Goal: Information Seeking & Learning: Learn about a topic

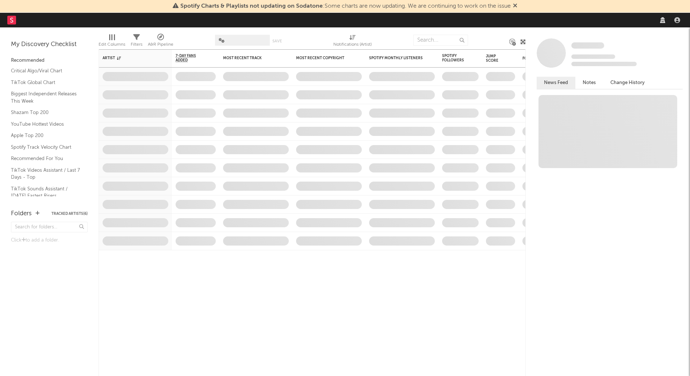
select select "recorded_music"
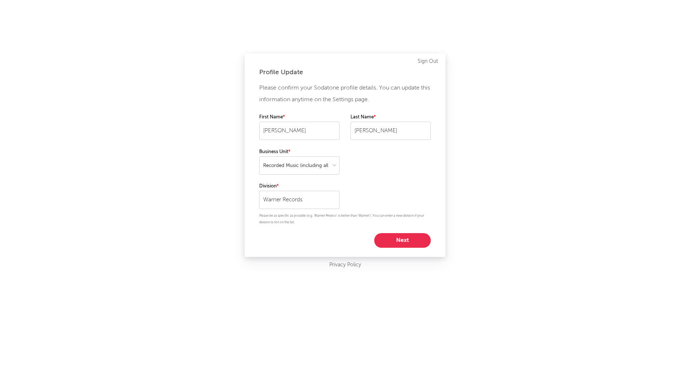
click at [394, 236] on button "Next" at bounding box center [402, 240] width 57 height 15
select select "marketing"
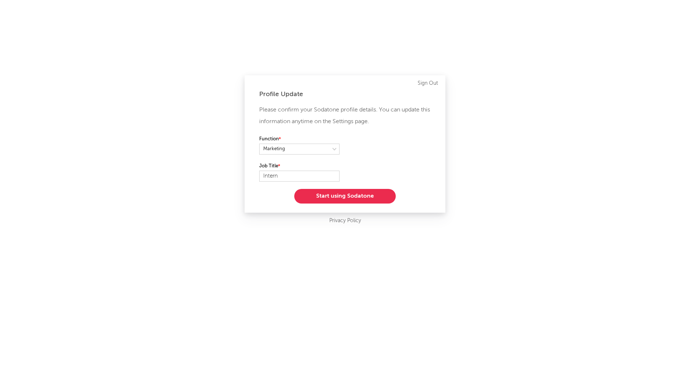
click at [368, 196] on button "Start using Sodatone" at bounding box center [344, 196] width 101 height 15
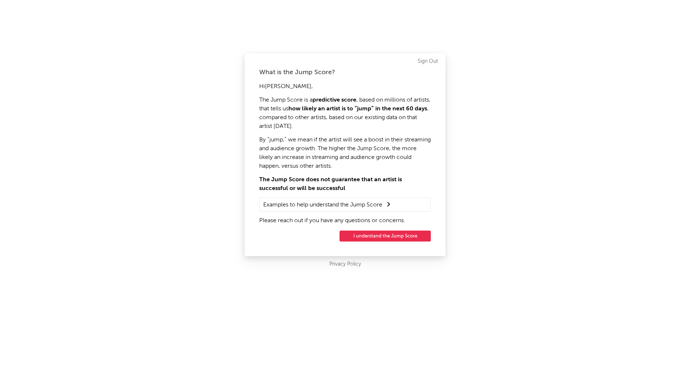
click at [373, 235] on button "I understand the Jump Score" at bounding box center [384, 235] width 91 height 11
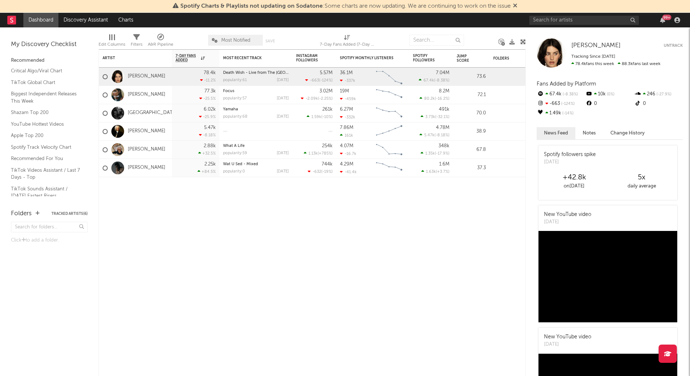
click at [235, 40] on span "Most Notified" at bounding box center [235, 40] width 29 height 5
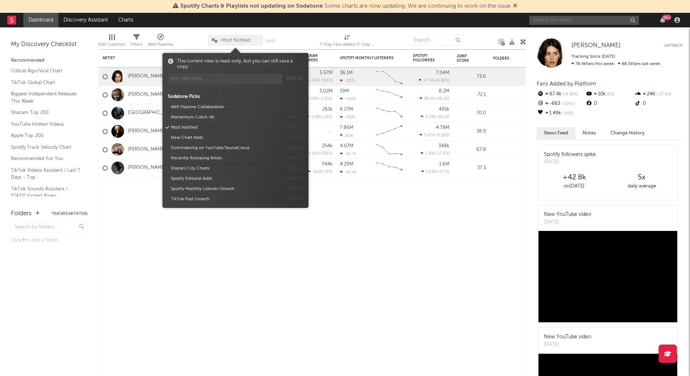
click at [584, 20] on input "text" at bounding box center [583, 20] width 109 height 9
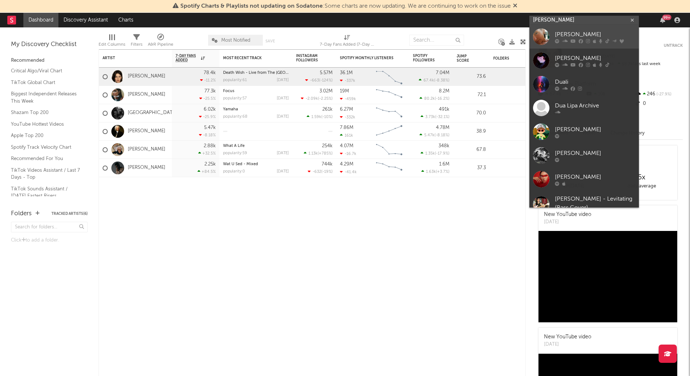
type input "[PERSON_NAME]"
click at [598, 34] on div "[PERSON_NAME]" at bounding box center [595, 34] width 80 height 9
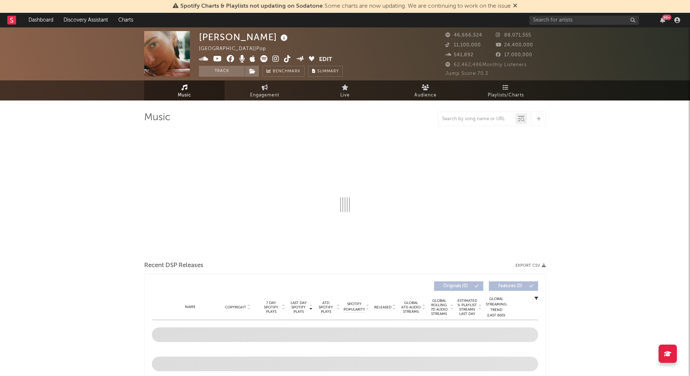
select select "6m"
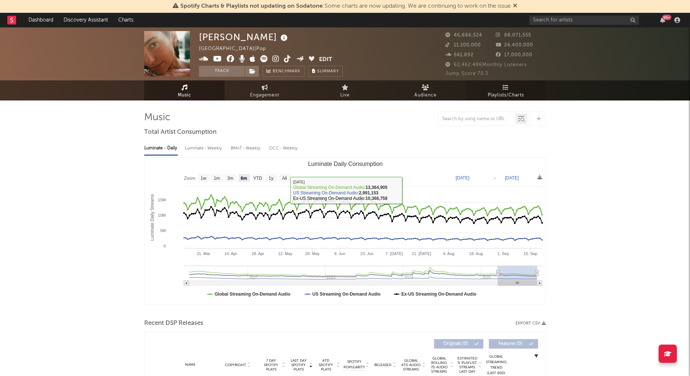
click at [511, 85] on link "Playlists/Charts" at bounding box center [505, 90] width 80 height 20
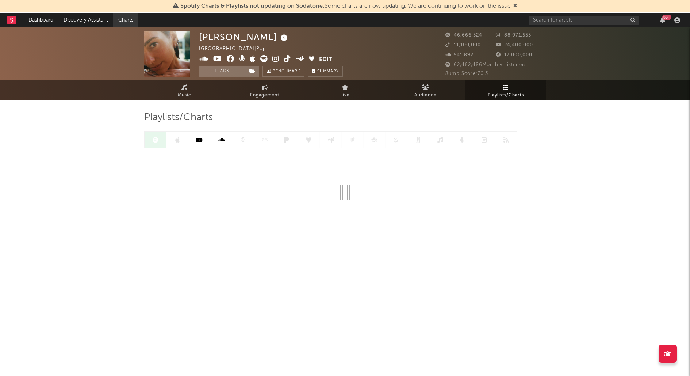
click at [123, 22] on link "Charts" at bounding box center [125, 20] width 25 height 15
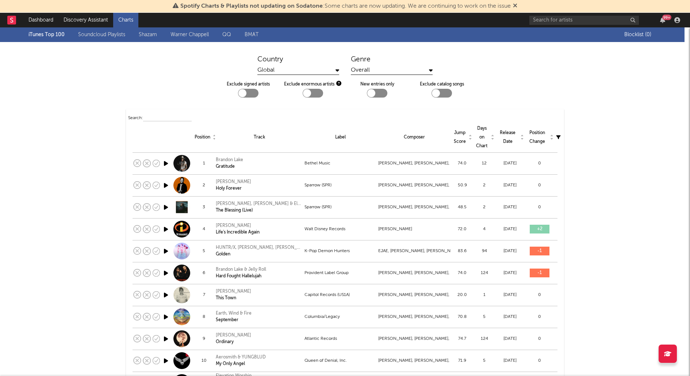
click at [291, 71] on div "Global" at bounding box center [298, 70] width 82 height 9
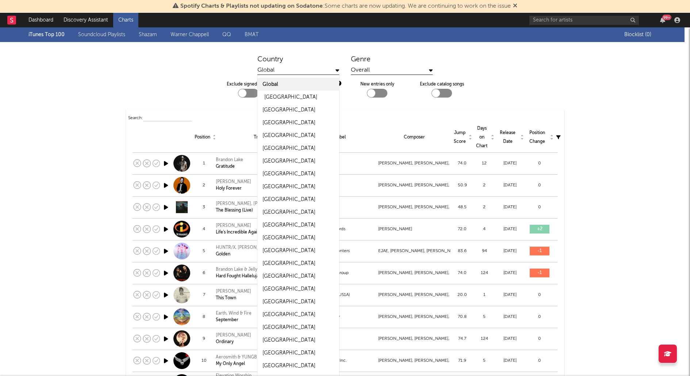
click at [278, 96] on div "[GEOGRAPHIC_DATA]" at bounding box center [290, 97] width 53 height 9
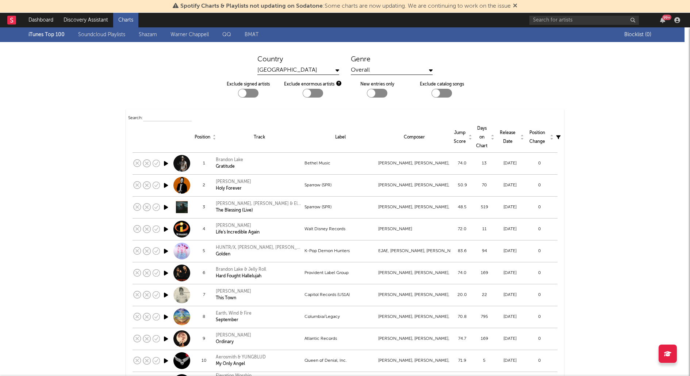
click at [381, 66] on div "Overall" at bounding box center [392, 70] width 82 height 9
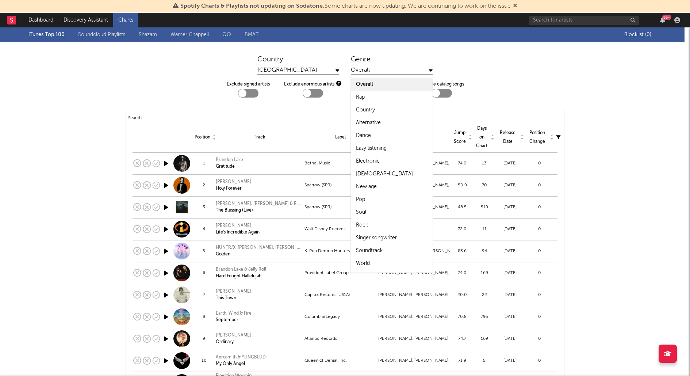
click at [379, 66] on div "Overall" at bounding box center [392, 70] width 82 height 9
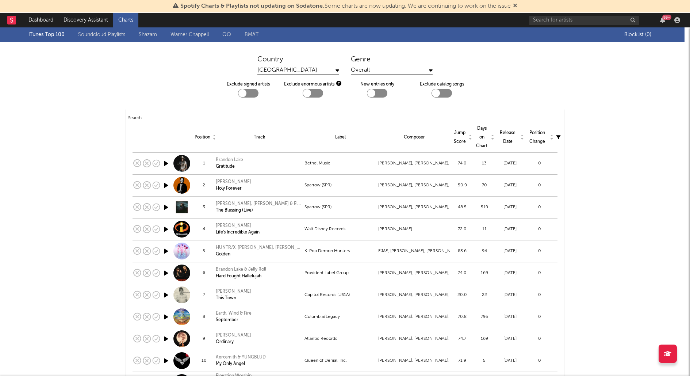
click at [159, 114] on div "Search:" at bounding box center [345, 118] width 434 height 9
click at [158, 121] on div "Search:" at bounding box center [345, 118] width 434 height 9
click at [158, 115] on input "text" at bounding box center [167, 118] width 49 height 6
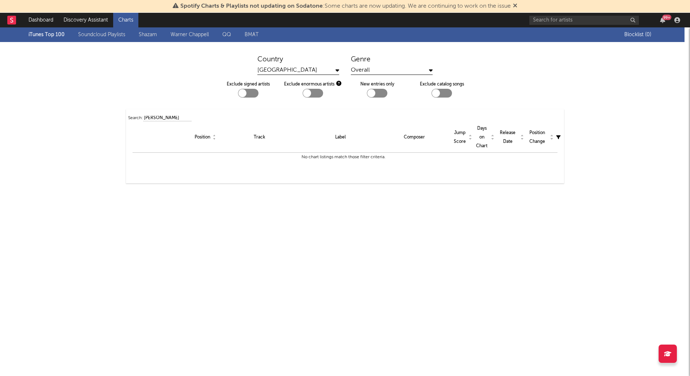
type input "[PERSON_NAME]"
click at [165, 118] on input "[PERSON_NAME]" at bounding box center [167, 118] width 49 height 6
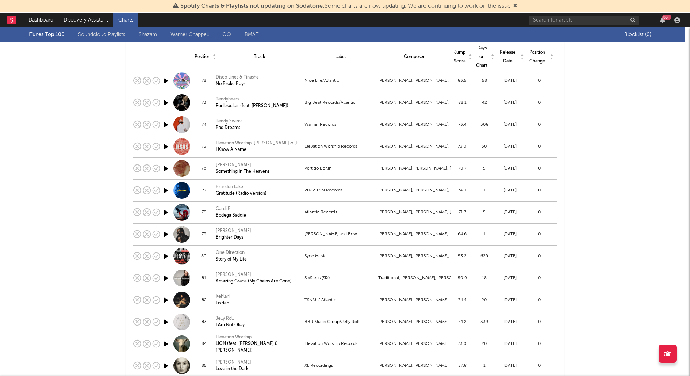
scroll to position [1745, 0]
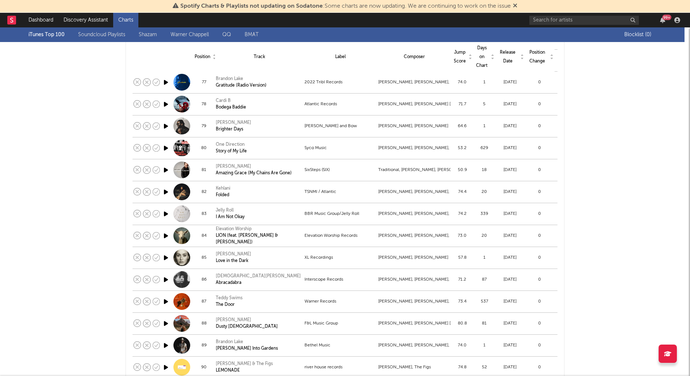
scroll to position [15, 0]
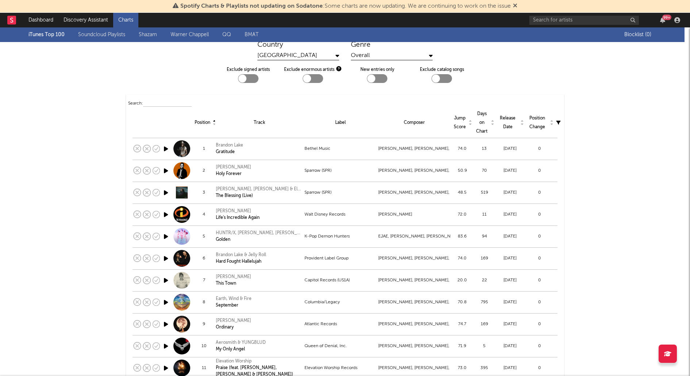
scroll to position [1738, 0]
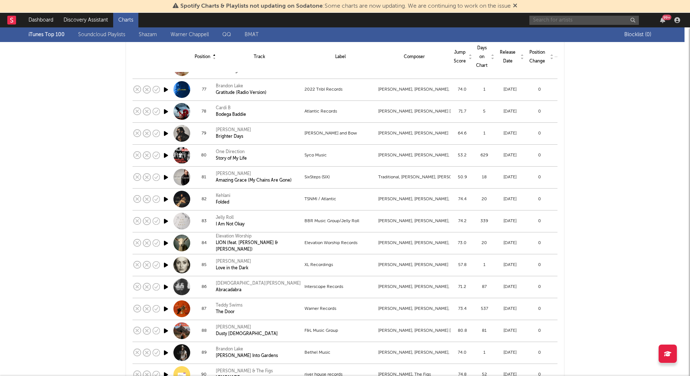
click at [572, 19] on input "text" at bounding box center [583, 20] width 109 height 9
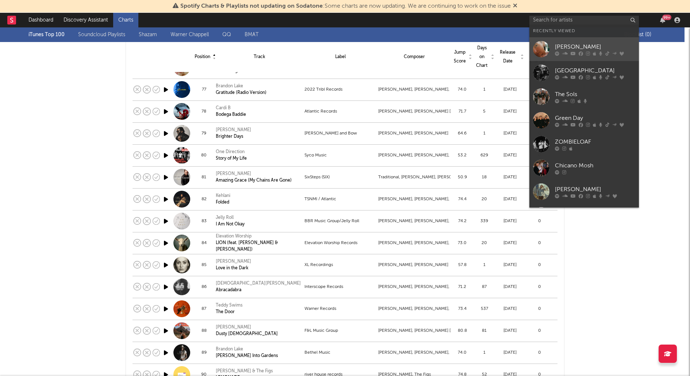
click at [570, 53] on icon at bounding box center [572, 53] width 5 height 4
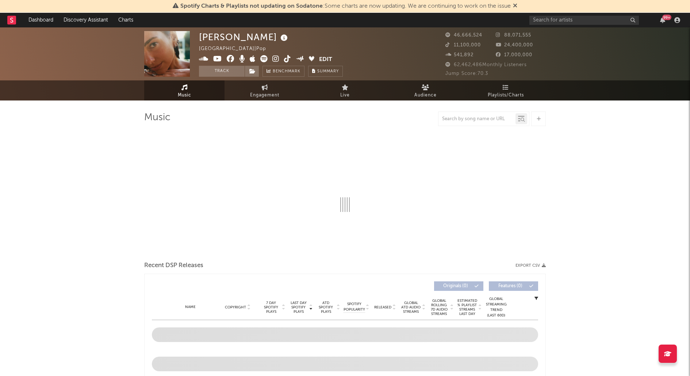
select select "6m"
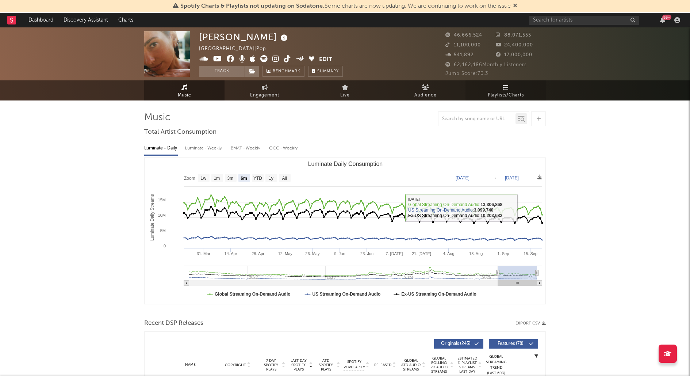
click at [506, 83] on link "Playlists/Charts" at bounding box center [505, 90] width 80 height 20
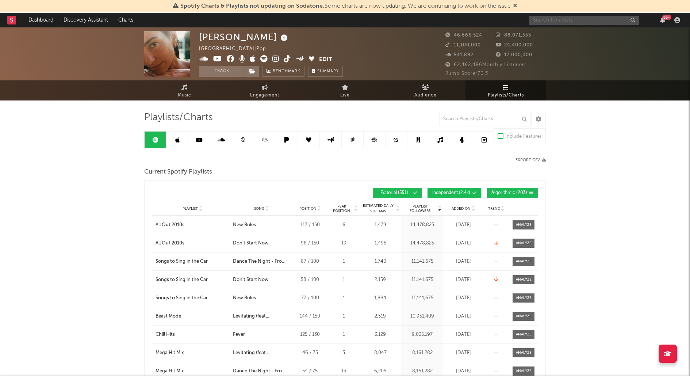
click at [552, 22] on input "text" at bounding box center [583, 20] width 109 height 9
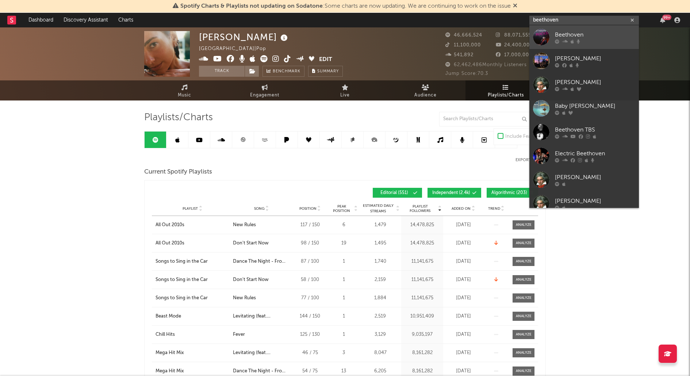
type input "beethoven"
click at [574, 35] on div "Beethoven" at bounding box center [595, 34] width 80 height 9
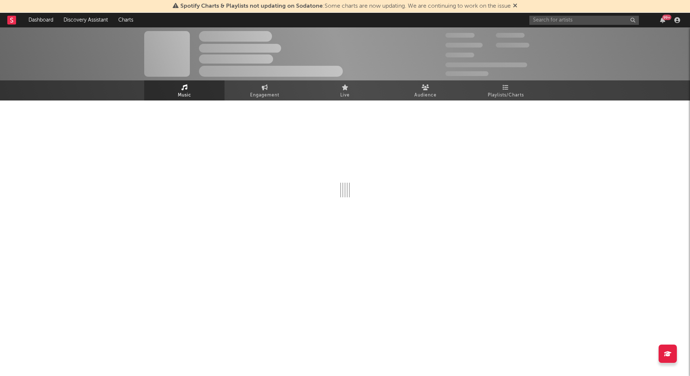
select select "1w"
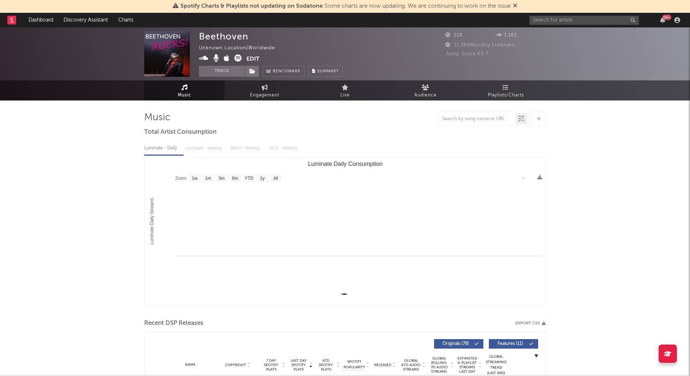
click at [684, 23] on nav "Dashboard Discovery Assistant Charts 99 +" at bounding box center [345, 20] width 690 height 15
click at [679, 22] on icon "button" at bounding box center [677, 20] width 6 height 6
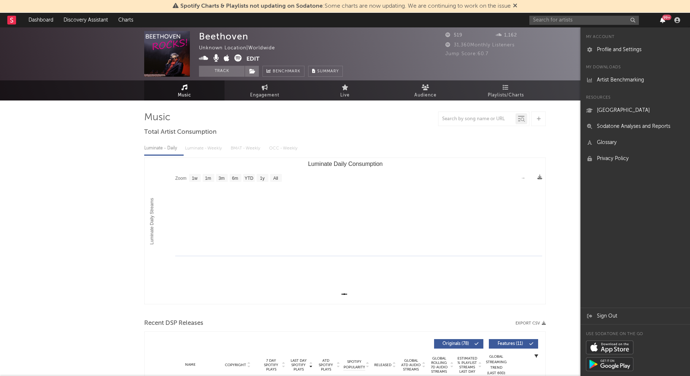
click at [664, 21] on icon "button" at bounding box center [662, 20] width 5 height 6
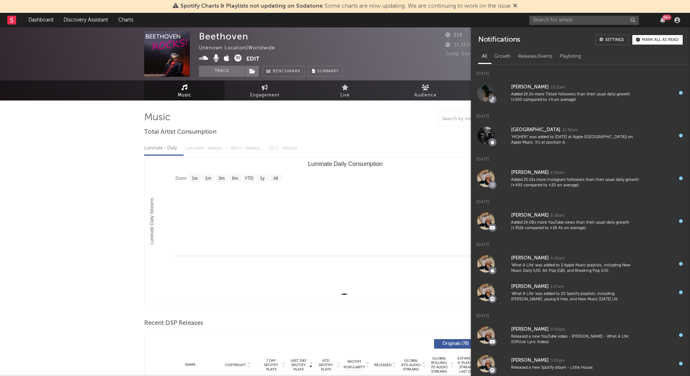
click at [417, 234] on rect "Luminate Daily Consumption" at bounding box center [345, 231] width 401 height 146
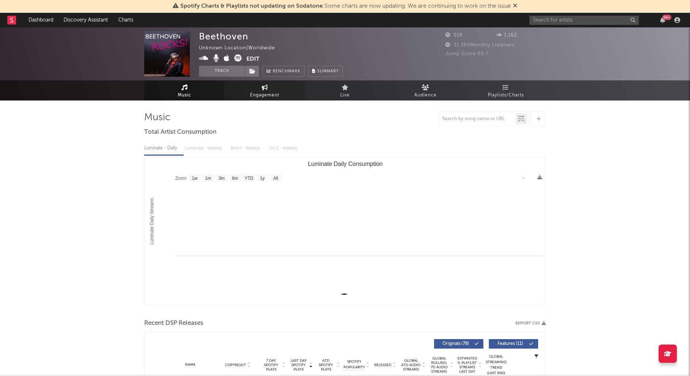
click at [245, 82] on link "Engagement" at bounding box center [264, 90] width 80 height 20
select select "1w"
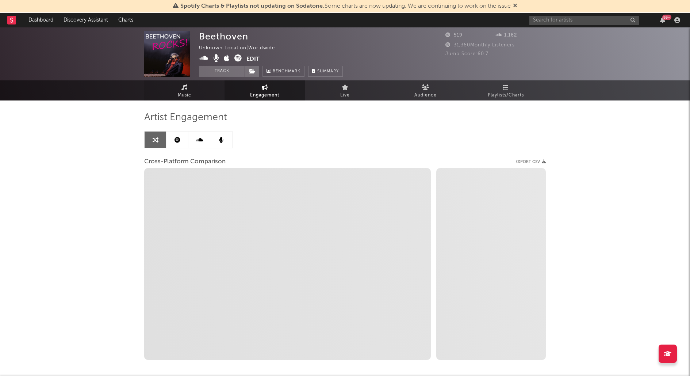
click at [187, 96] on span "Music" at bounding box center [185, 95] width 14 height 9
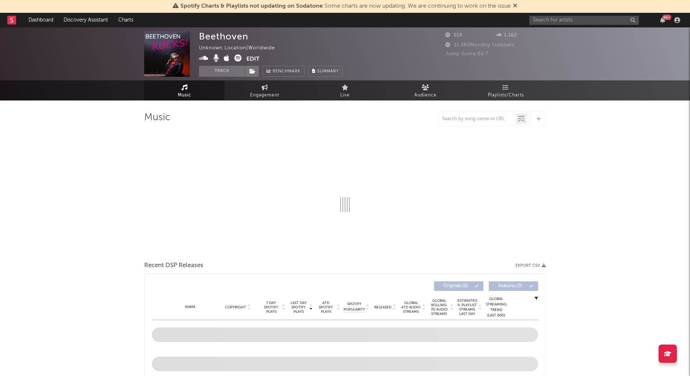
select select "1w"
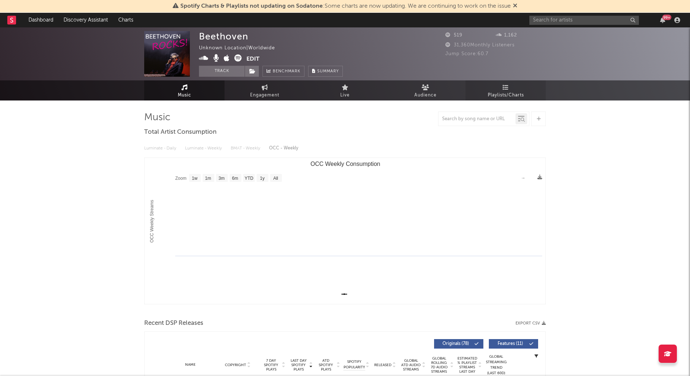
click at [500, 87] on link "Playlists/Charts" at bounding box center [505, 90] width 80 height 20
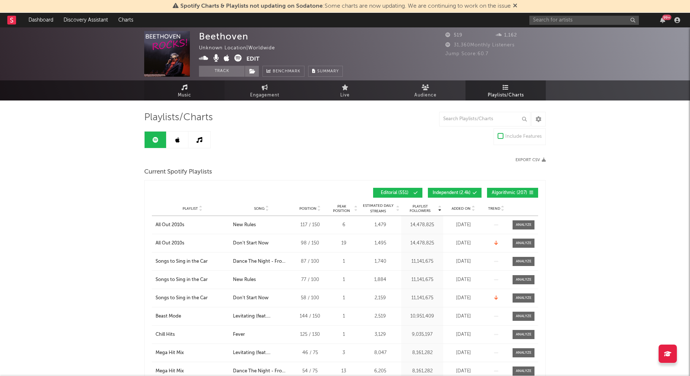
click at [191, 84] on link "Music" at bounding box center [184, 90] width 80 height 20
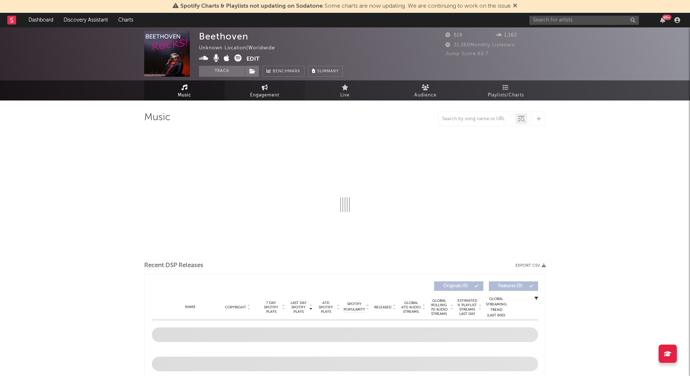
click at [272, 92] on span "Engagement" at bounding box center [264, 95] width 29 height 9
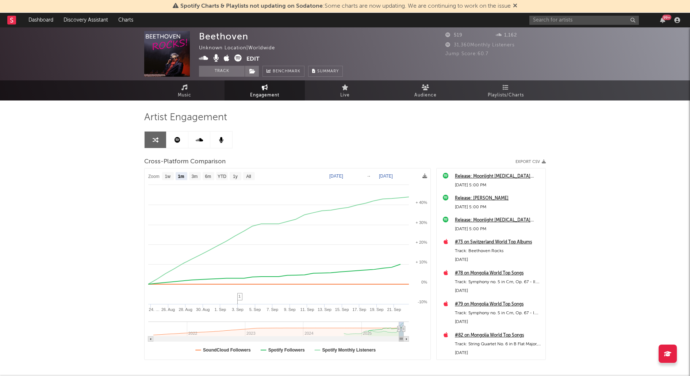
select select "1m"
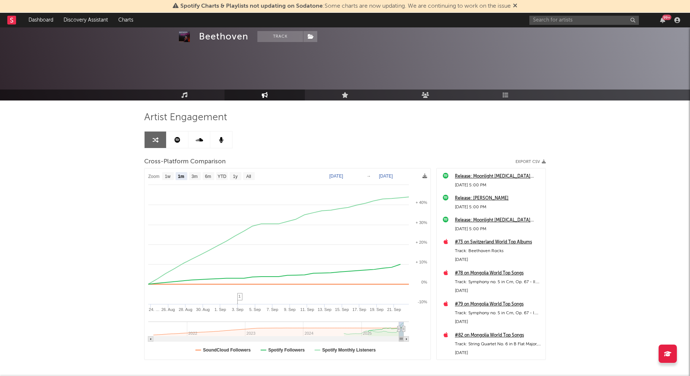
scroll to position [35, 0]
